Goal: Contribute content: Add original content to the website for others to see

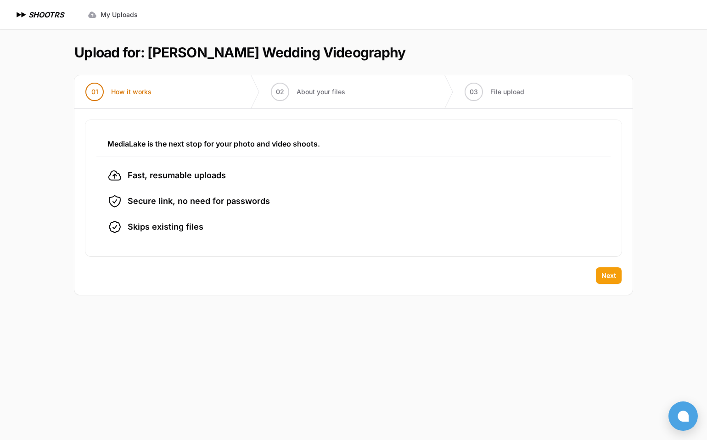
click at [607, 279] on span "Next" at bounding box center [608, 275] width 15 height 9
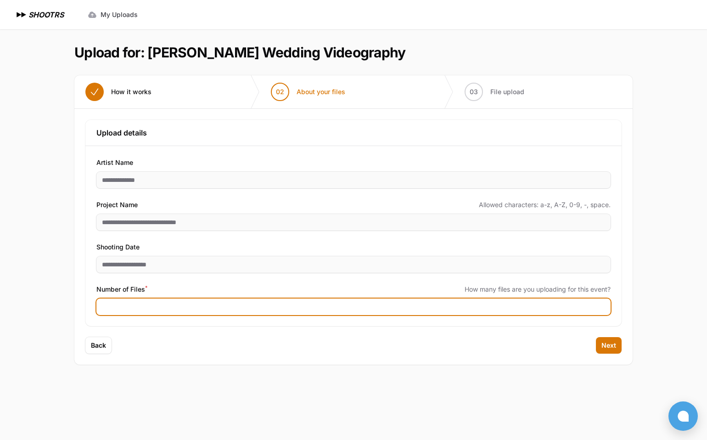
click at [503, 307] on input "Number of Files *" at bounding box center [353, 306] width 514 height 17
type input "***"
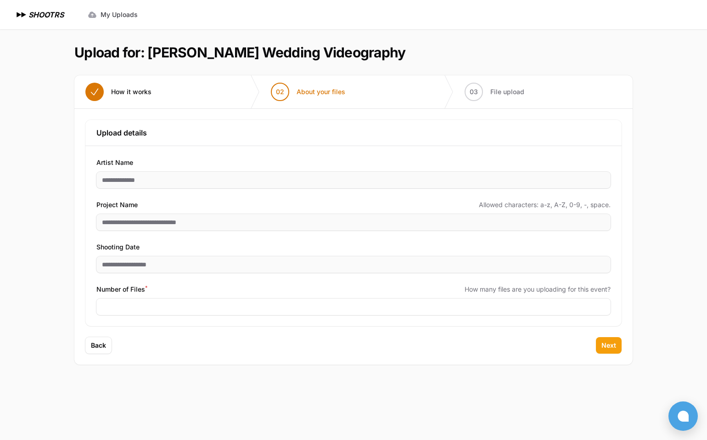
drag, startPoint x: 613, startPoint y: 345, endPoint x: 605, endPoint y: 347, distance: 9.0
click at [613, 345] on span "Next" at bounding box center [608, 344] width 15 height 9
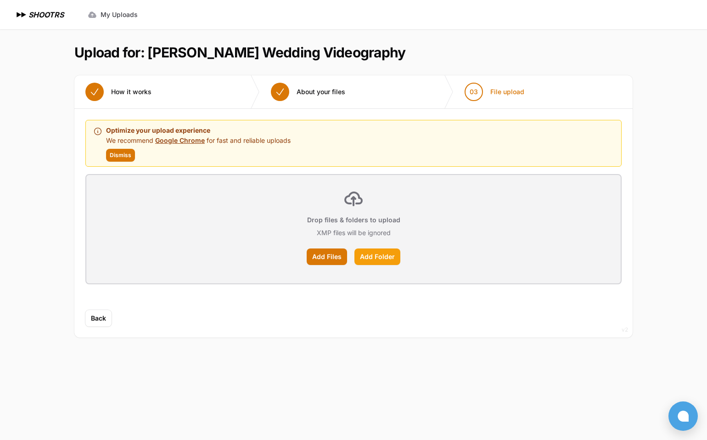
click at [371, 254] on label "Add Folder" at bounding box center [377, 256] width 46 height 17
click at [0, 0] on input "Add Folder" at bounding box center [0, 0] width 0 height 0
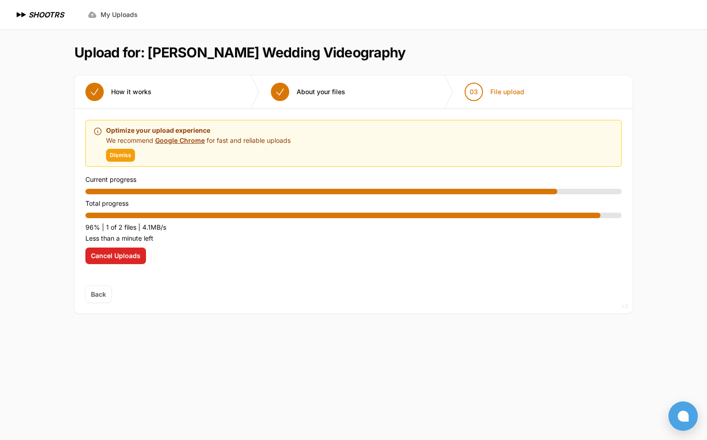
click at [122, 158] on span "Dismiss" at bounding box center [121, 154] width 22 height 7
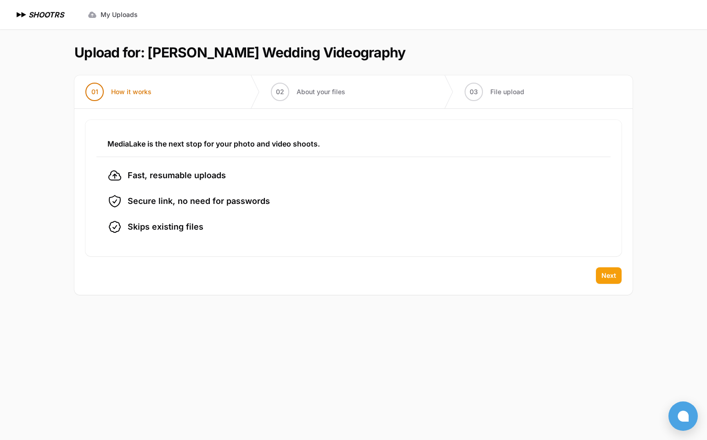
click at [615, 280] on button "Next" at bounding box center [609, 275] width 26 height 17
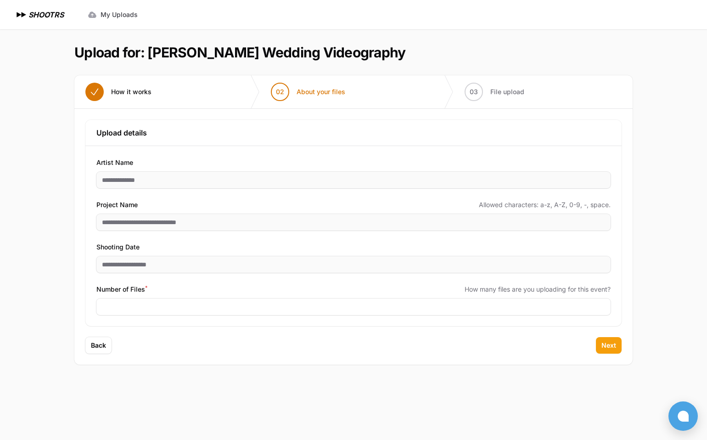
click at [613, 344] on span "Next" at bounding box center [608, 344] width 15 height 9
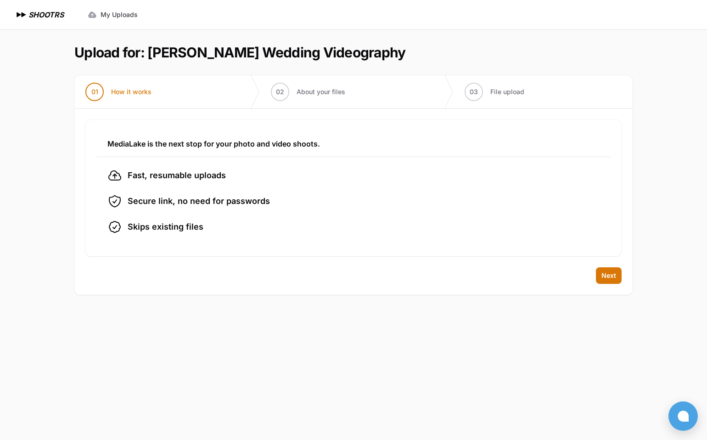
drag, startPoint x: 603, startPoint y: 275, endPoint x: 593, endPoint y: 277, distance: 10.4
click at [603, 275] on span "Next" at bounding box center [608, 275] width 15 height 9
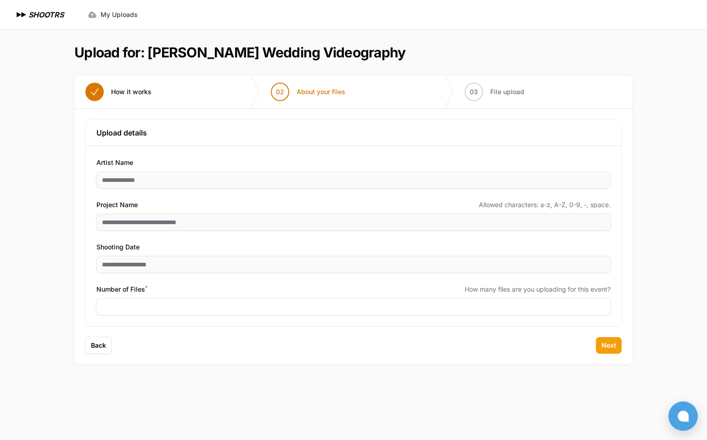
click at [611, 349] on span "Next" at bounding box center [608, 344] width 15 height 9
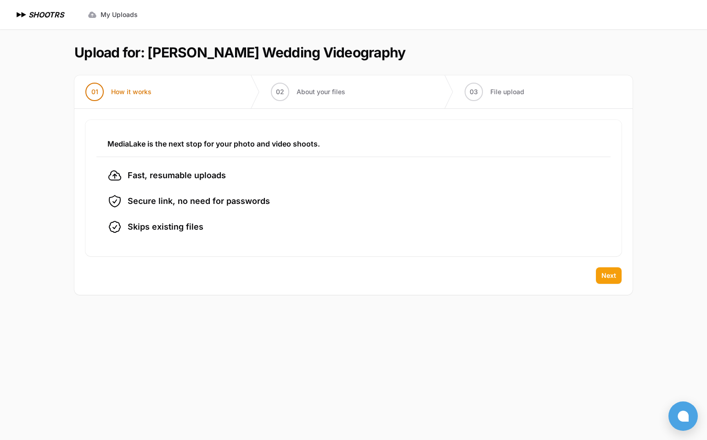
drag, startPoint x: 599, startPoint y: 278, endPoint x: 617, endPoint y: 276, distance: 17.9
click at [598, 278] on button "Next" at bounding box center [609, 275] width 26 height 17
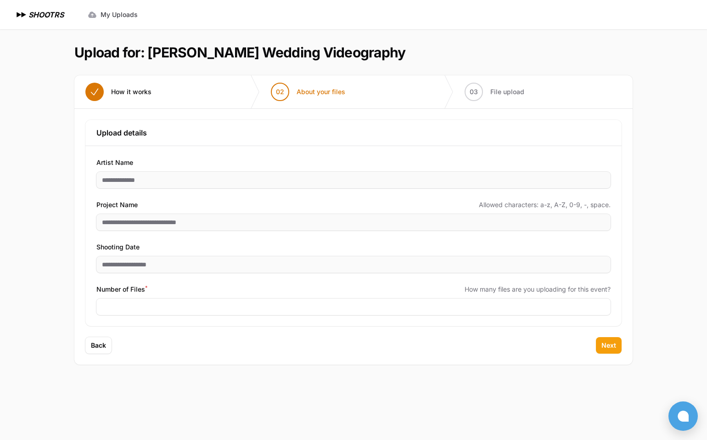
click at [619, 345] on button "Next" at bounding box center [609, 345] width 26 height 17
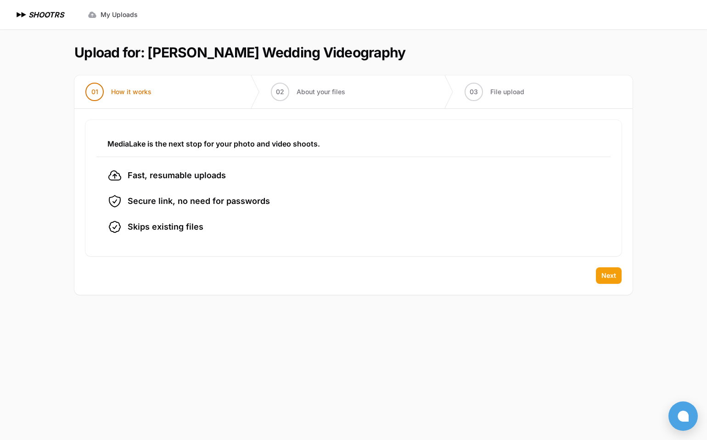
click at [618, 277] on button "Next" at bounding box center [609, 275] width 26 height 17
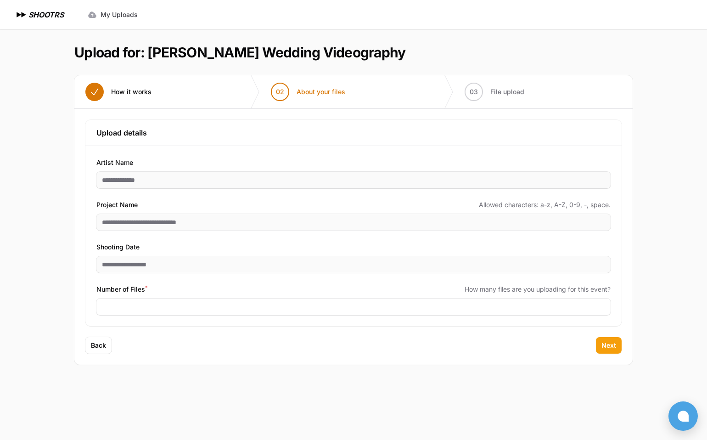
click at [612, 341] on span "Next" at bounding box center [608, 344] width 15 height 9
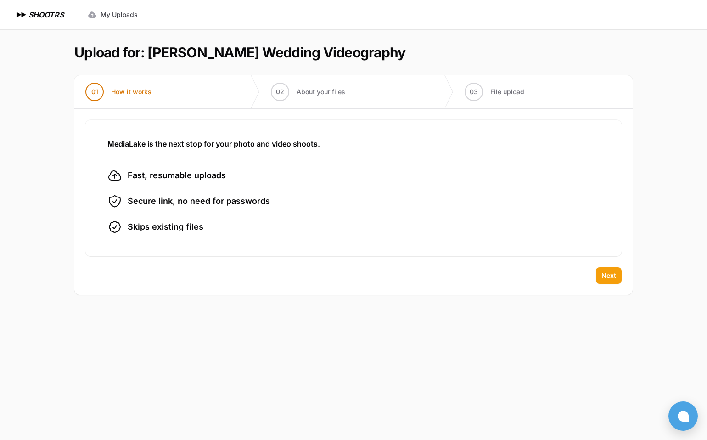
click at [610, 280] on button "Next" at bounding box center [609, 275] width 26 height 17
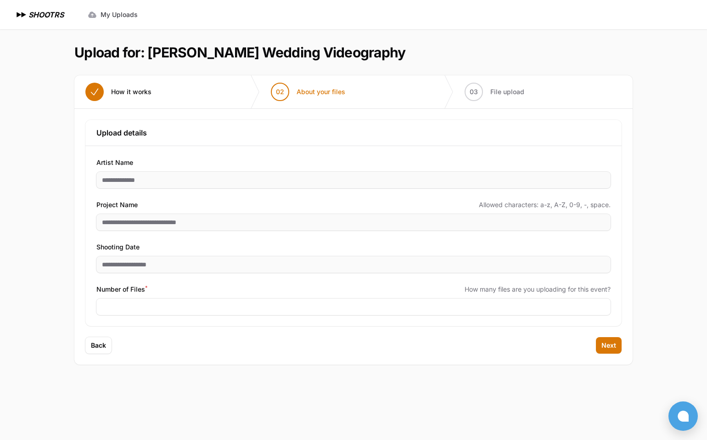
drag, startPoint x: 604, startPoint y: 343, endPoint x: 616, endPoint y: 334, distance: 15.3
click at [604, 343] on span "Next" at bounding box center [608, 344] width 15 height 9
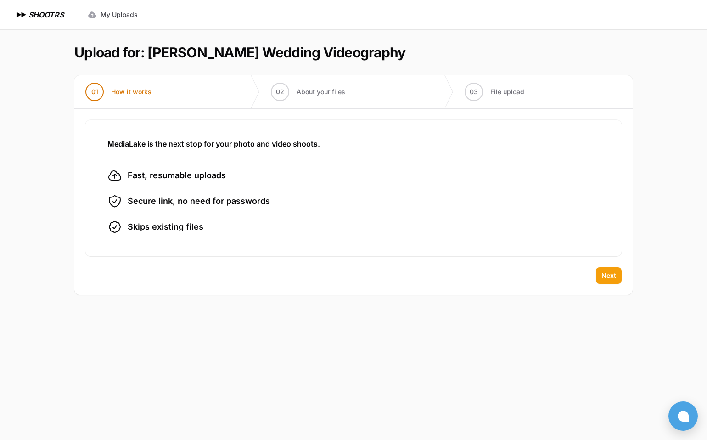
click at [605, 276] on span "Next" at bounding box center [608, 275] width 15 height 9
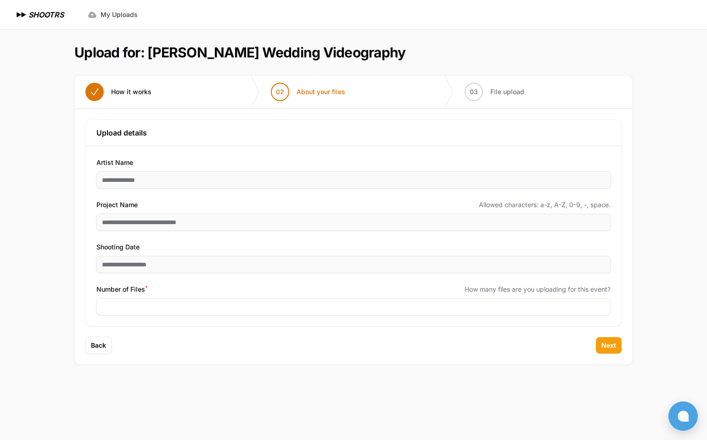
click at [604, 343] on span "Next" at bounding box center [608, 344] width 15 height 9
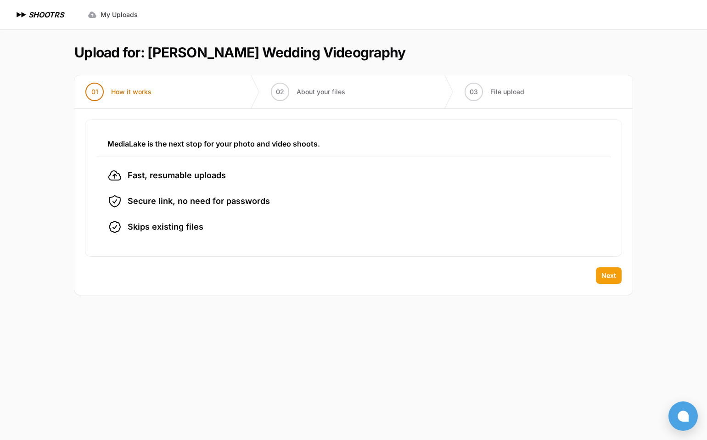
click at [607, 276] on span "Next" at bounding box center [608, 275] width 15 height 9
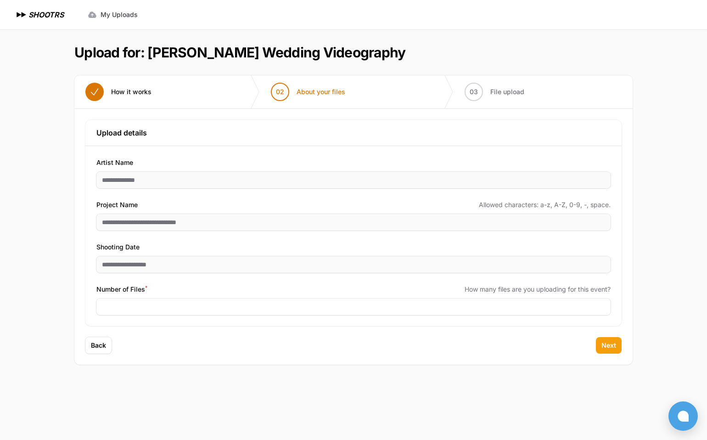
click at [605, 341] on span "Next" at bounding box center [608, 344] width 15 height 9
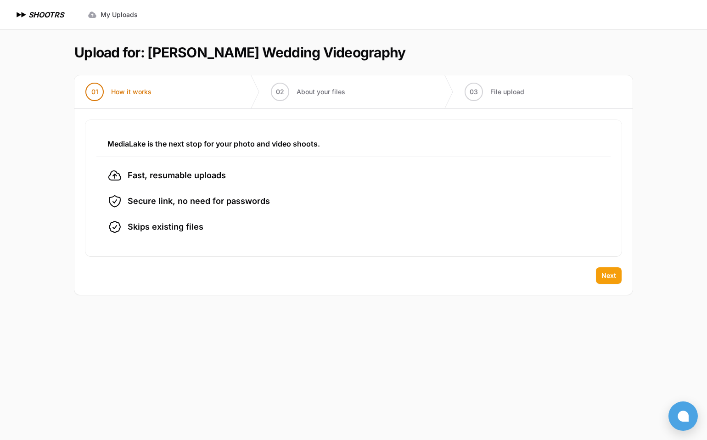
click at [618, 278] on button "Next" at bounding box center [609, 275] width 26 height 17
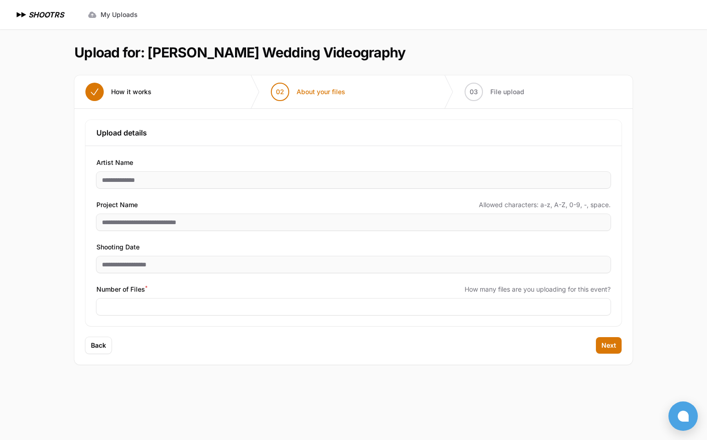
type input "***"
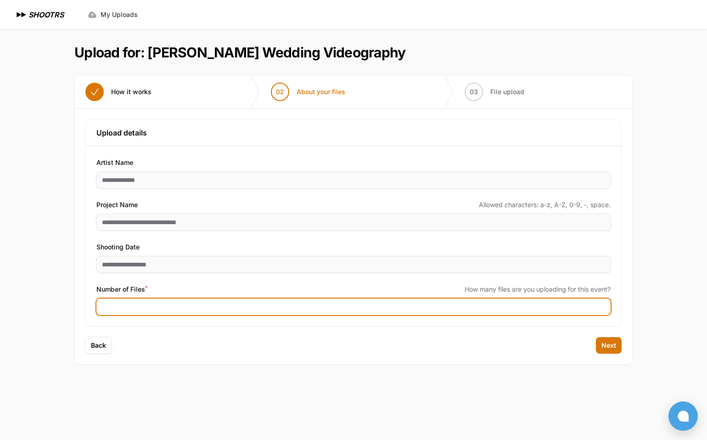
drag, startPoint x: 602, startPoint y: 309, endPoint x: 603, endPoint y: 331, distance: 21.6
click at [602, 309] on input "***" at bounding box center [353, 306] width 514 height 17
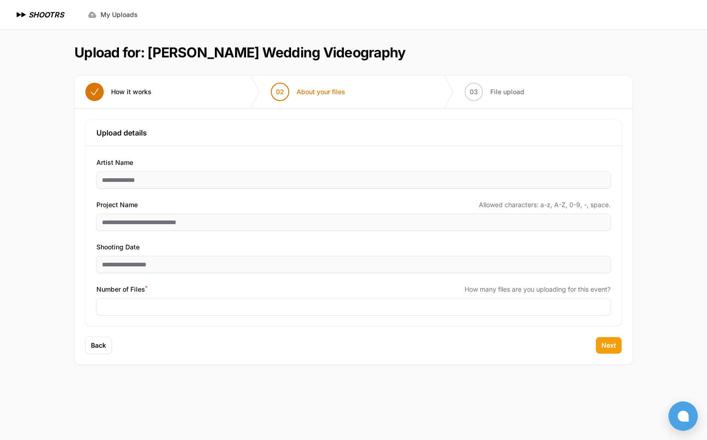
click at [605, 347] on span "Next" at bounding box center [608, 344] width 15 height 9
